Goal: Obtain resource: Download file/media

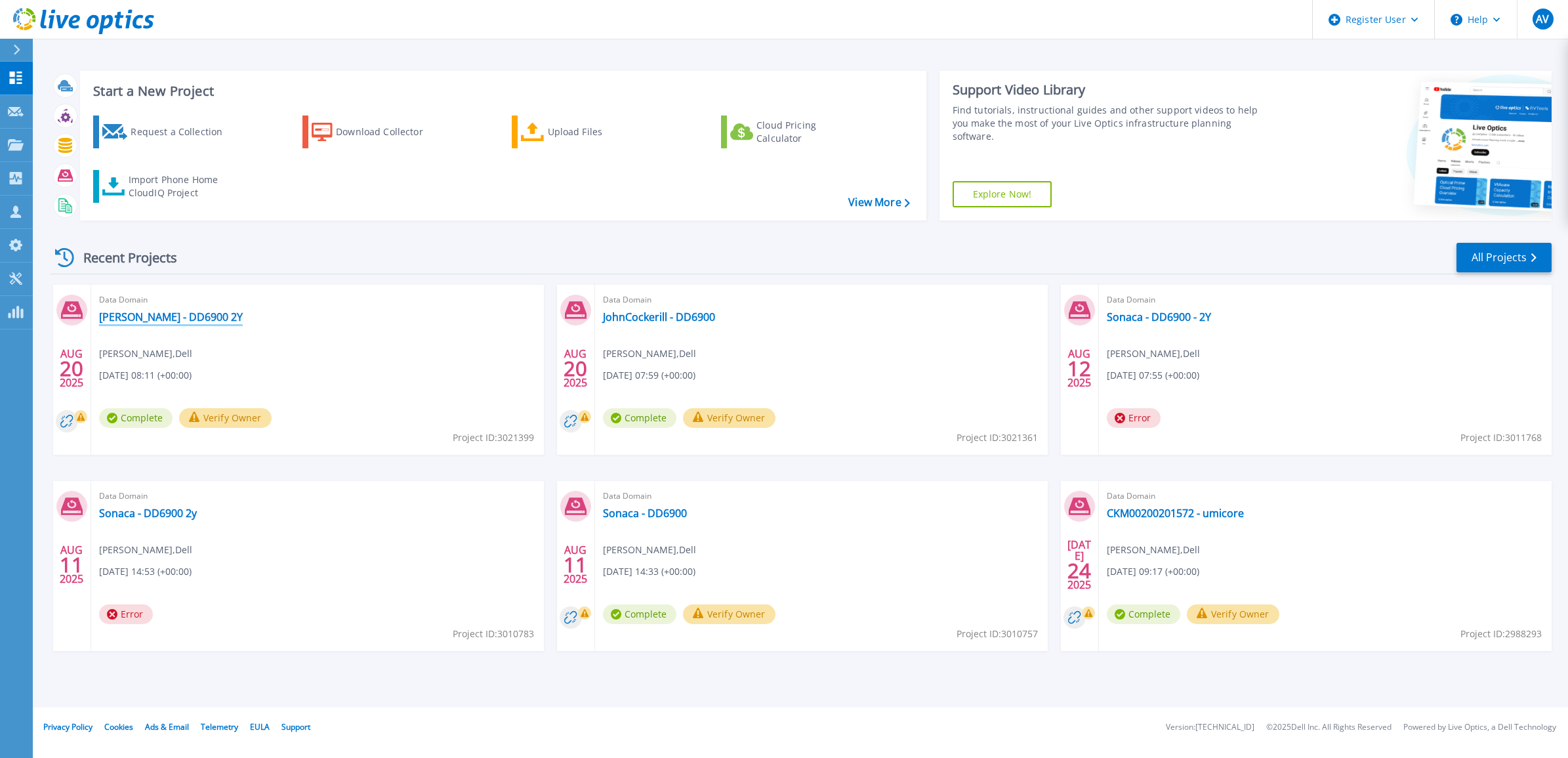
click at [158, 317] on link "[PERSON_NAME] - DD6900 2Y" at bounding box center [171, 316] width 144 height 13
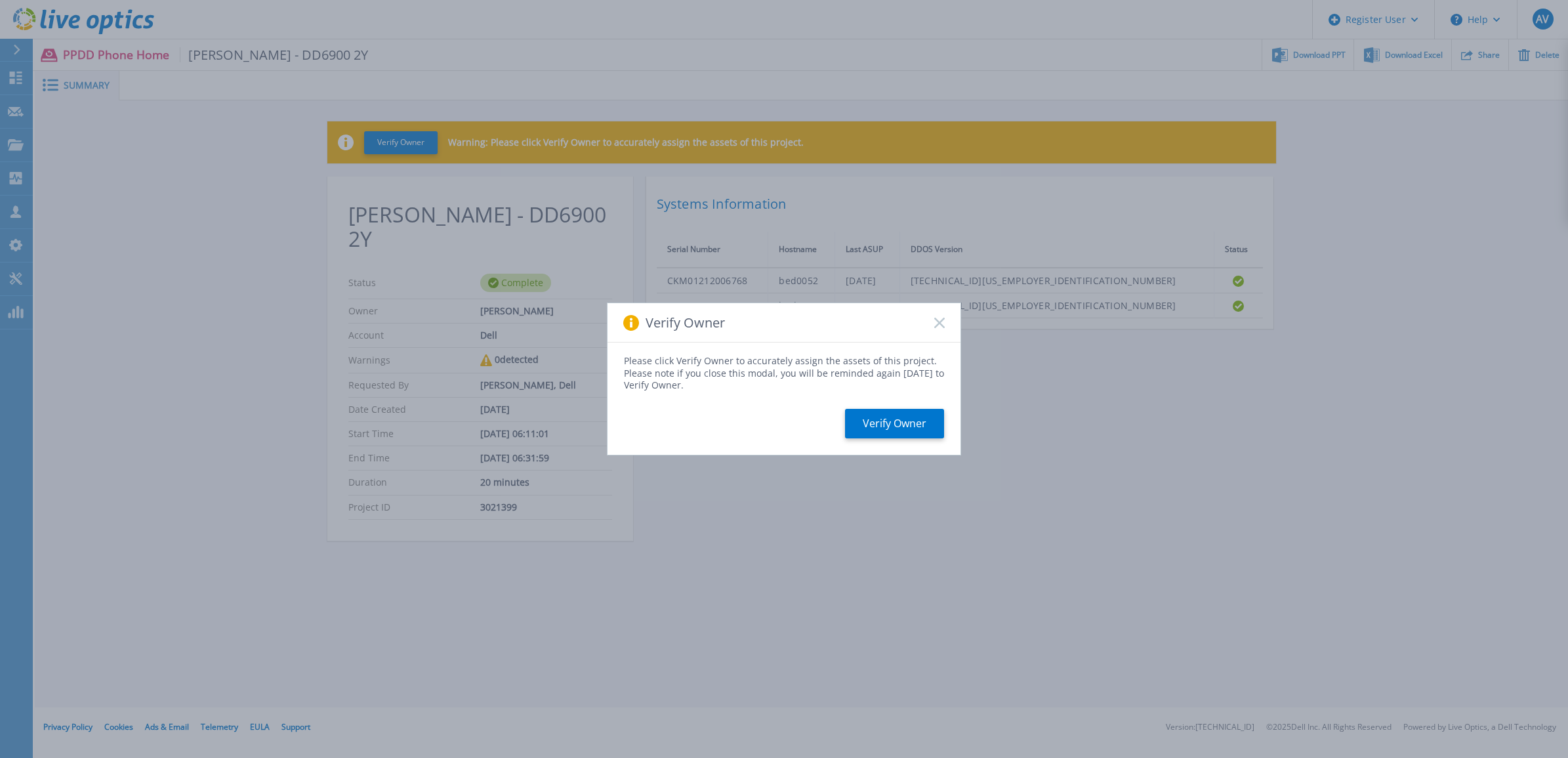
click at [892, 405] on div "Please click Verify Owner to accurately assign the assets of this project. Plea…" at bounding box center [784, 398] width 353 height 111
click at [895, 420] on button "Verify Owner" at bounding box center [894, 423] width 99 height 30
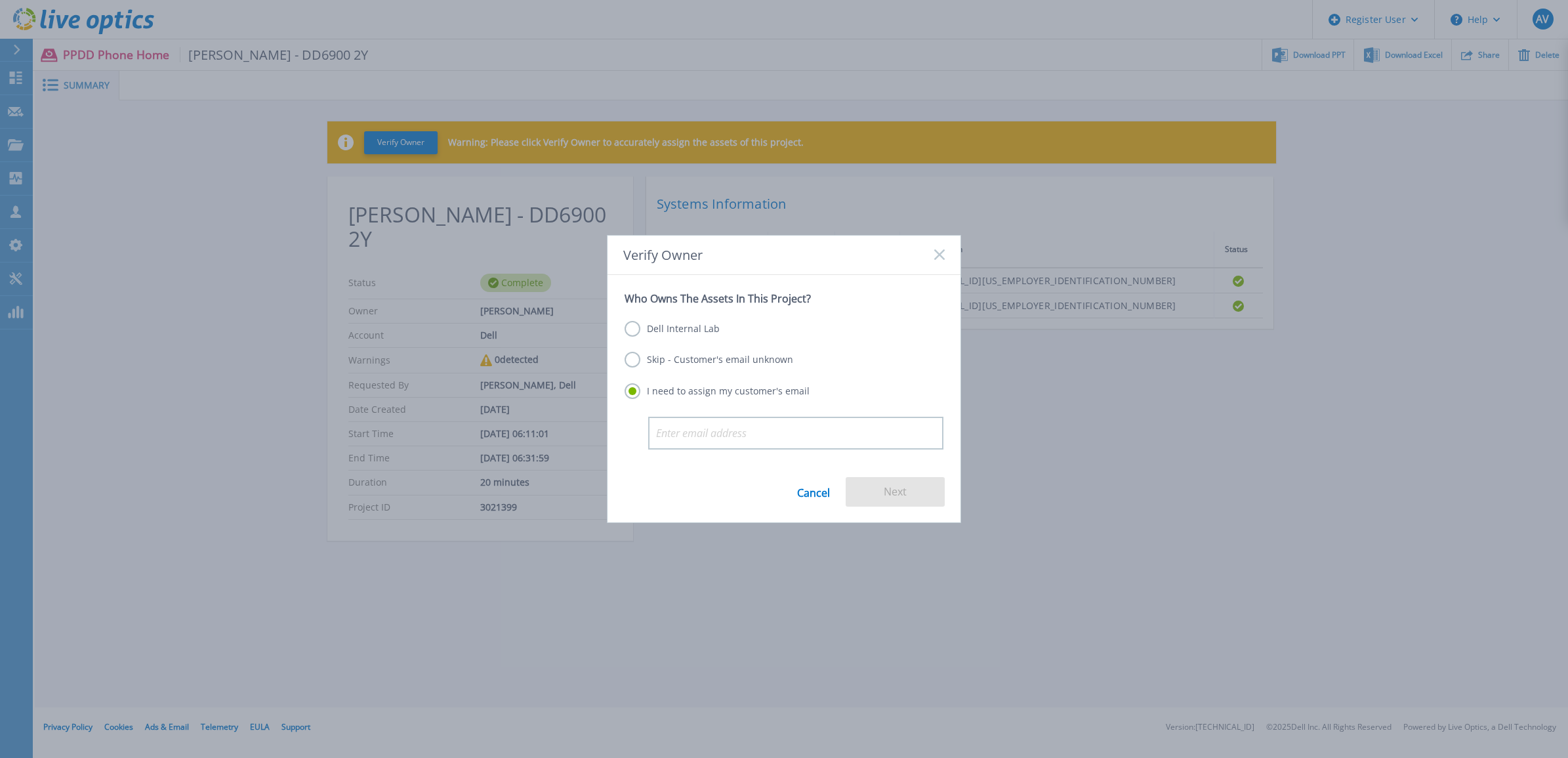
click at [627, 355] on label "Skip - Customer's email unknown" at bounding box center [709, 359] width 168 height 16
click at [0, 0] on input "Skip - Customer's email unknown" at bounding box center [0, 0] width 0 height 0
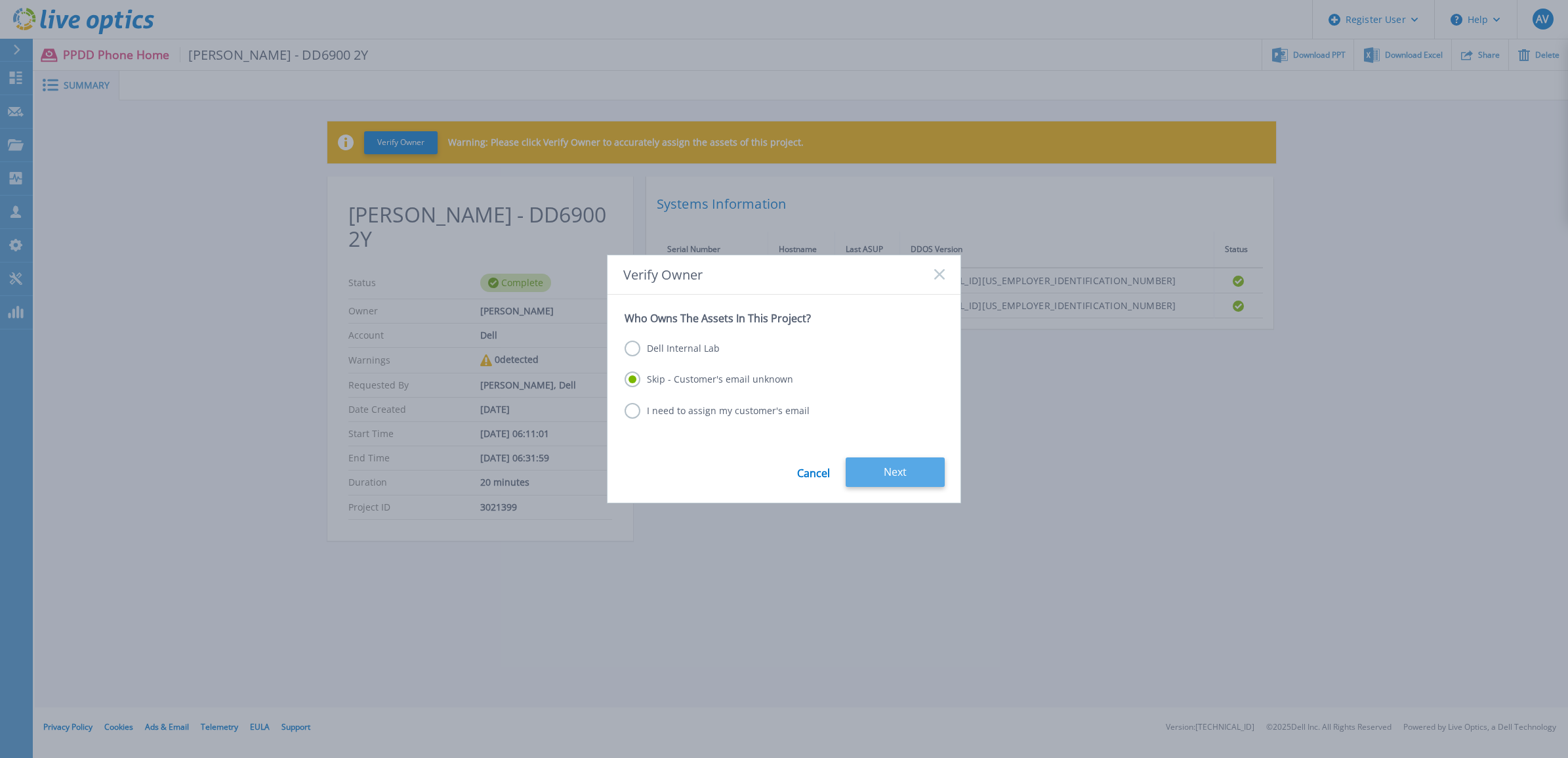
click at [881, 471] on button "Next" at bounding box center [895, 471] width 99 height 30
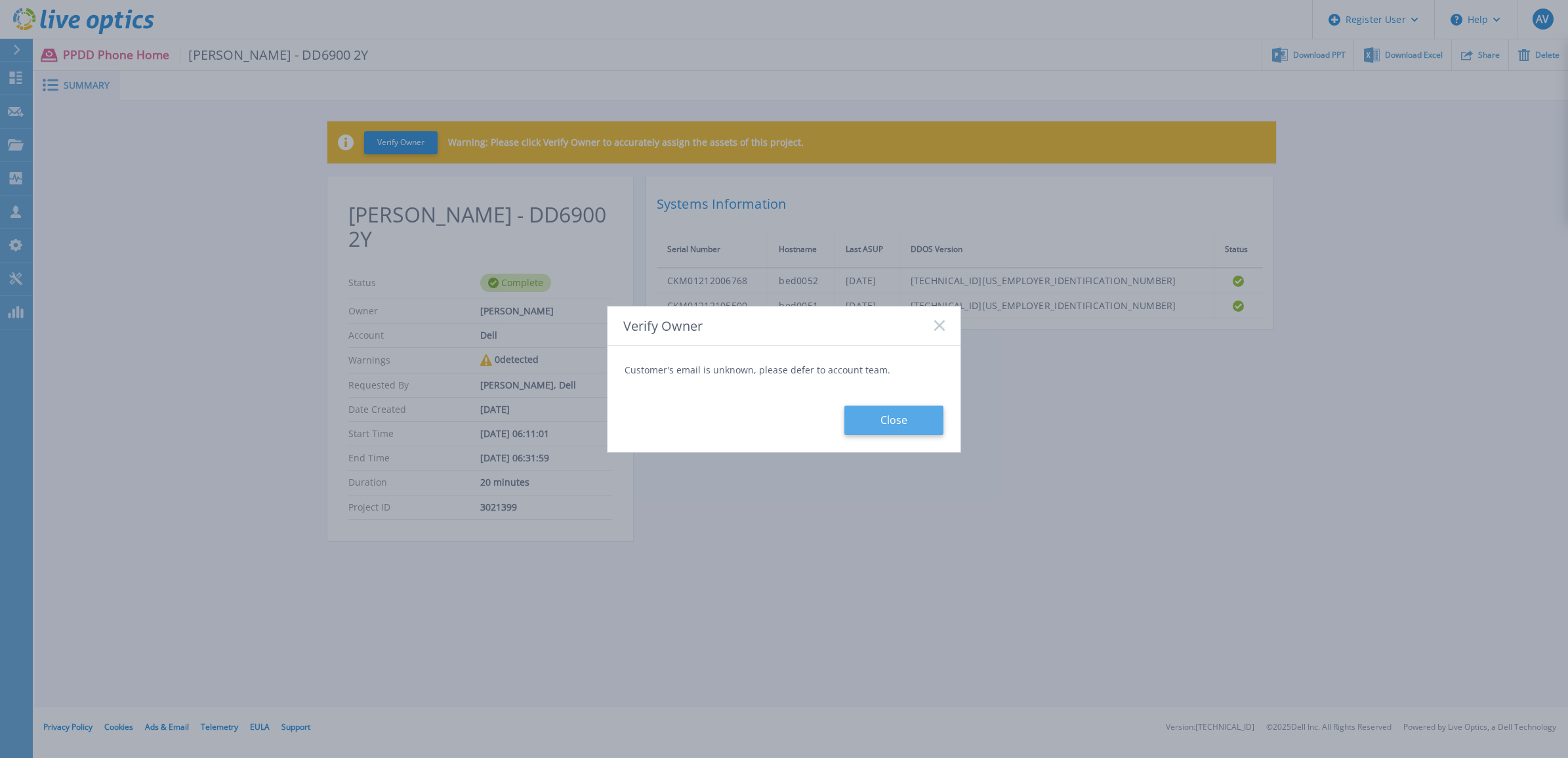
click at [874, 406] on button "Close" at bounding box center [894, 420] width 99 height 30
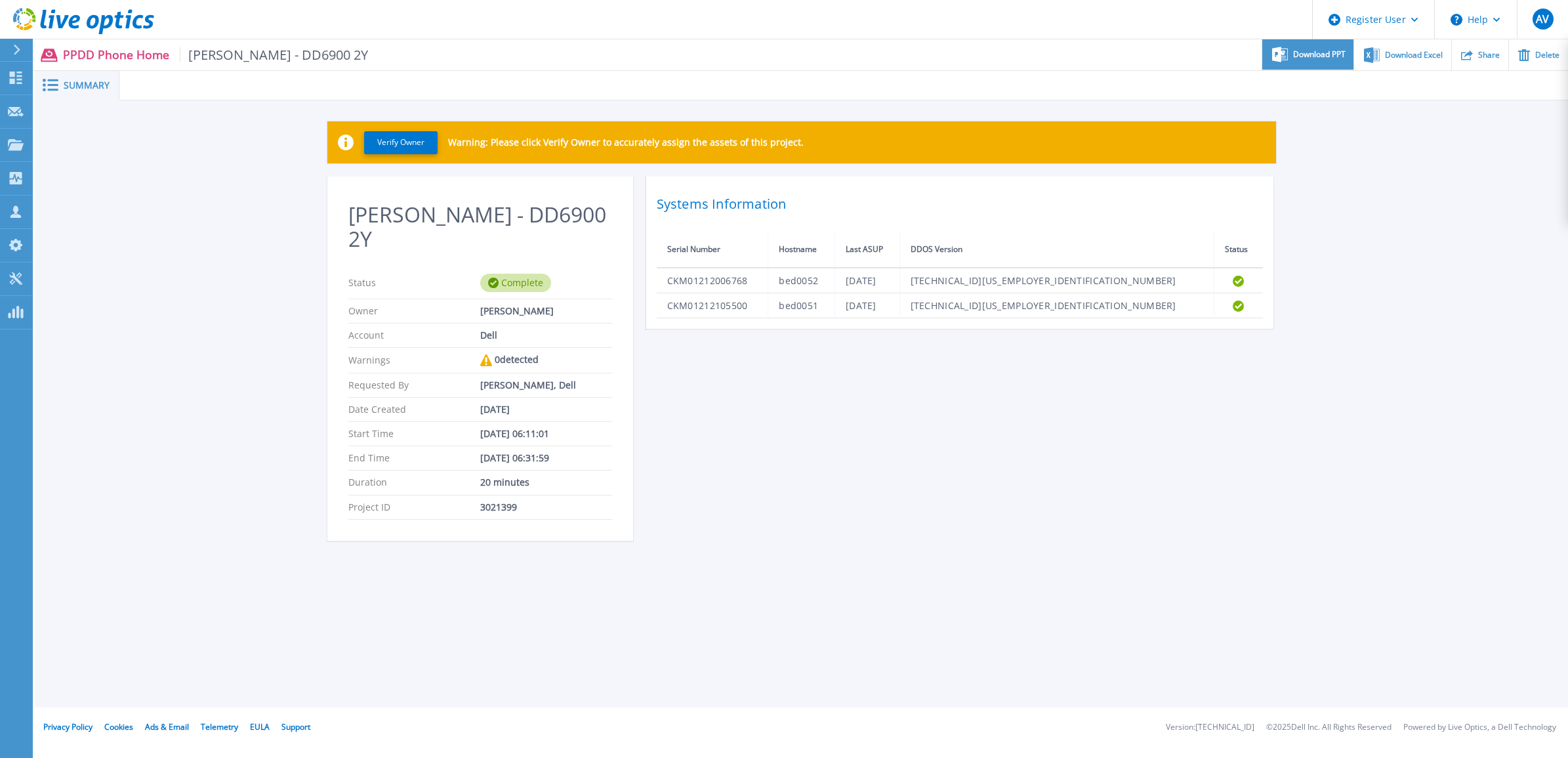
click at [1341, 57] on span "Download PPT" at bounding box center [1319, 55] width 52 height 8
